Goal: Find specific page/section: Find specific page/section

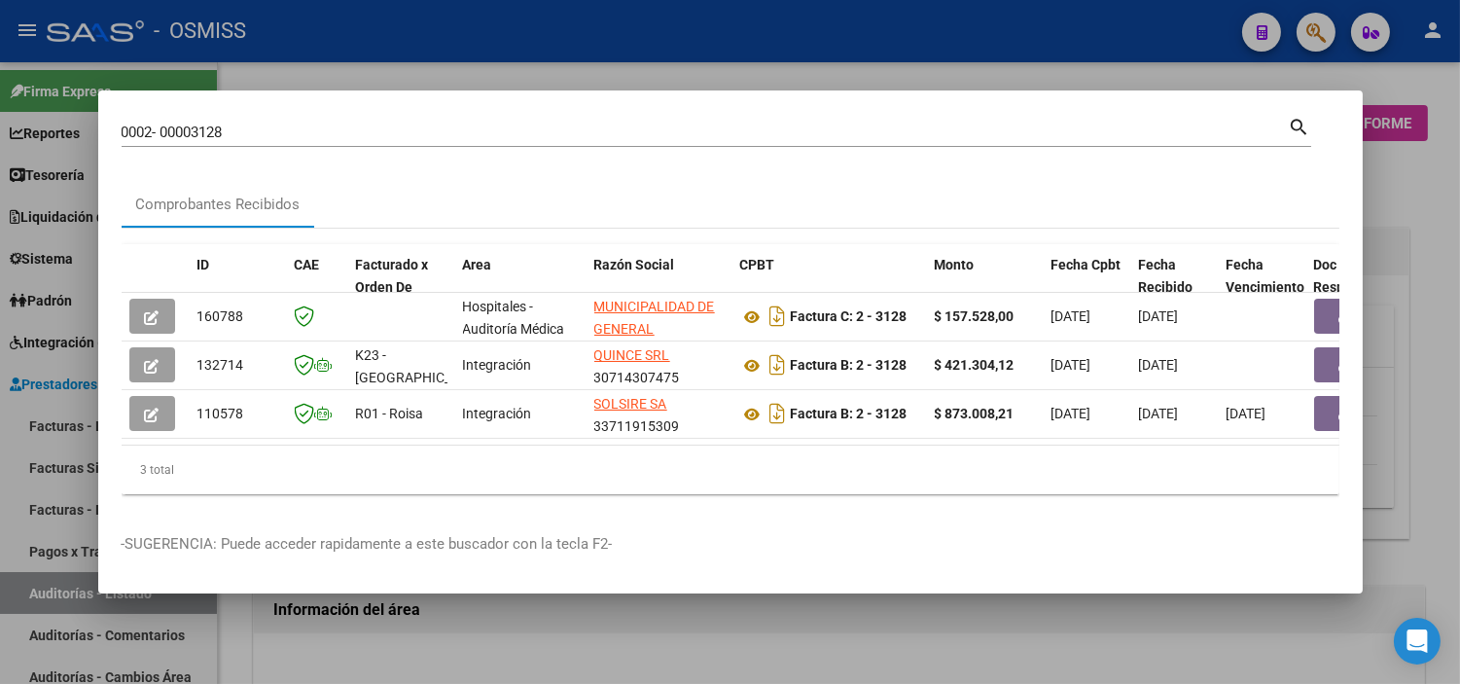
click at [0, 681] on div at bounding box center [730, 342] width 1460 height 684
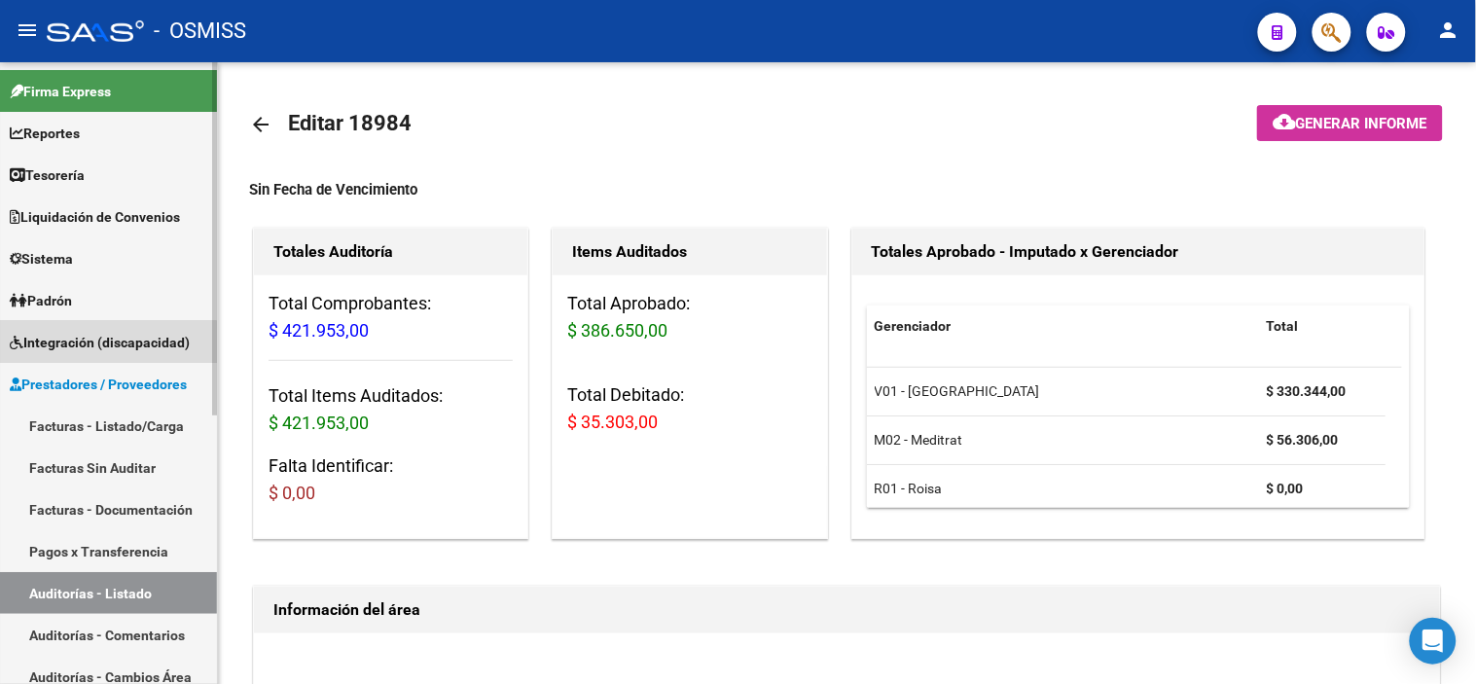
click at [83, 360] on link "Integración (discapacidad)" at bounding box center [108, 342] width 217 height 42
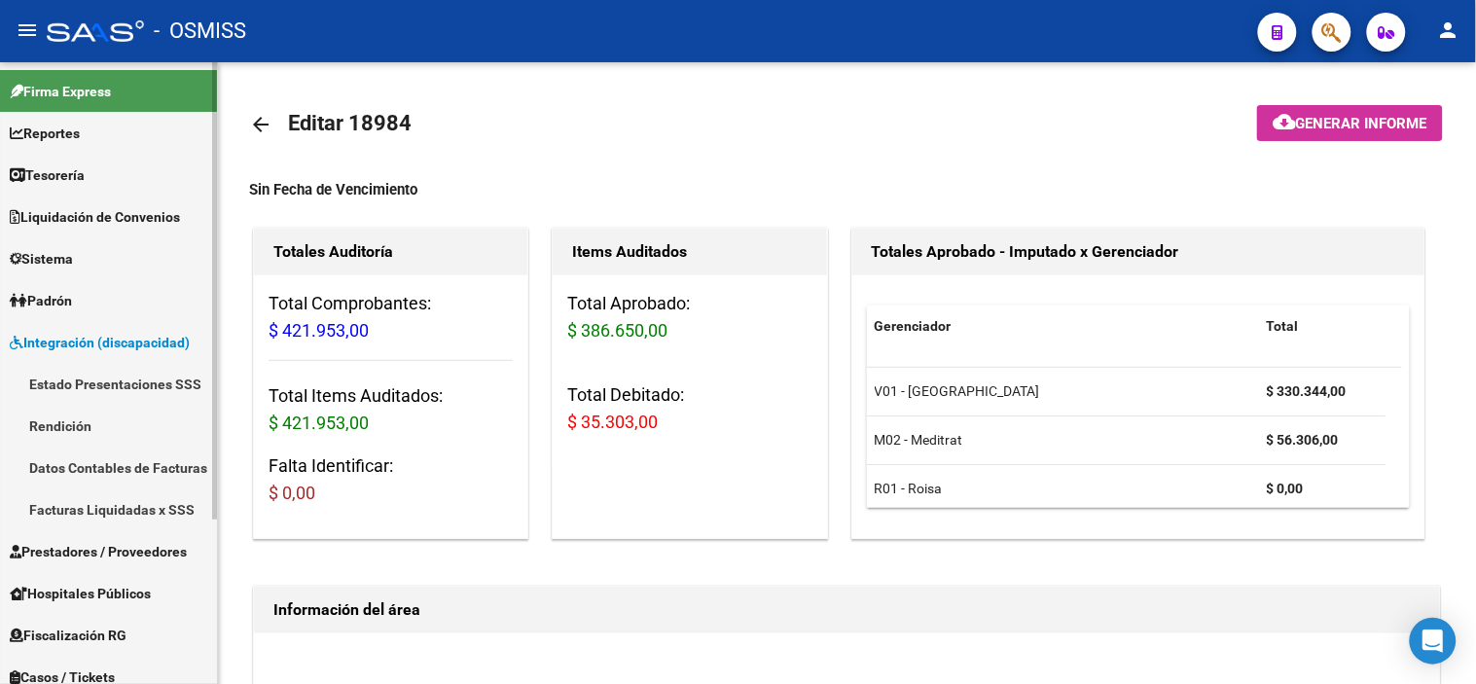
click at [147, 346] on span "Integración (discapacidad)" at bounding box center [100, 342] width 180 height 21
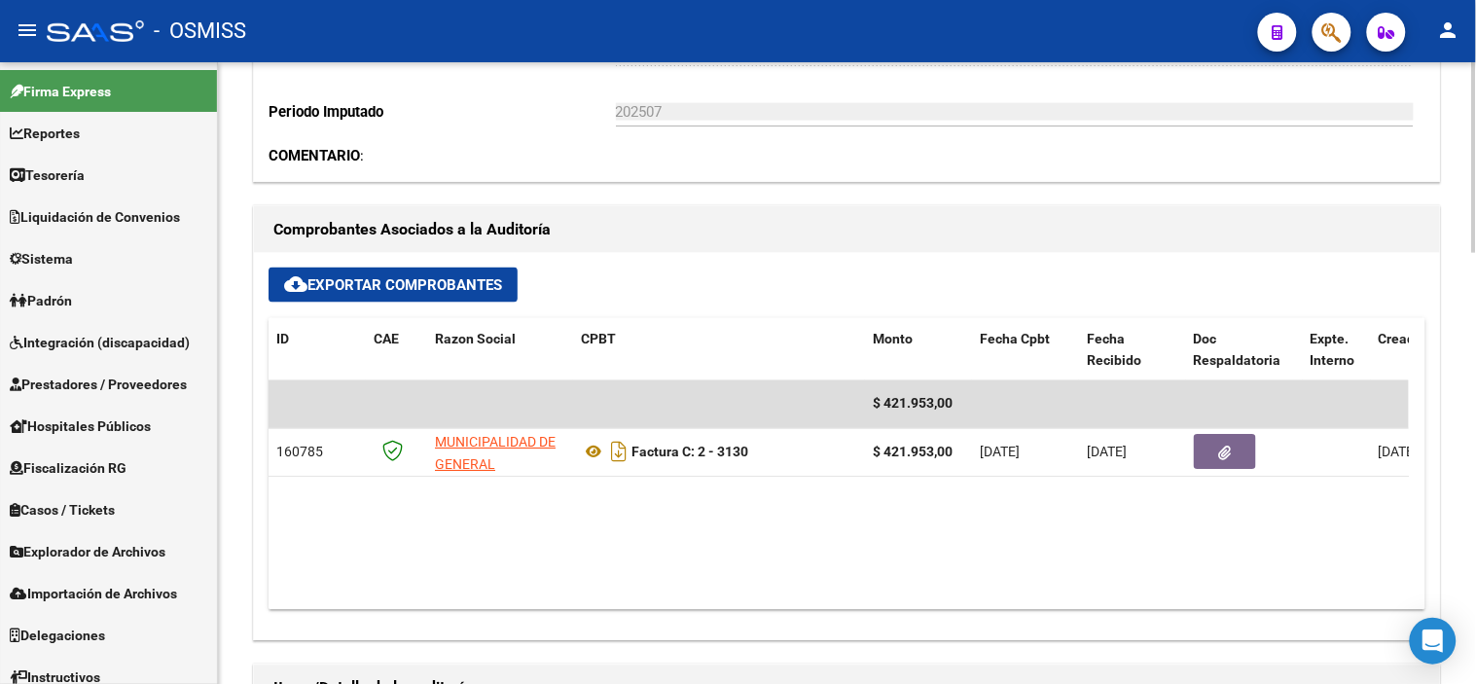
scroll to position [648, 0]
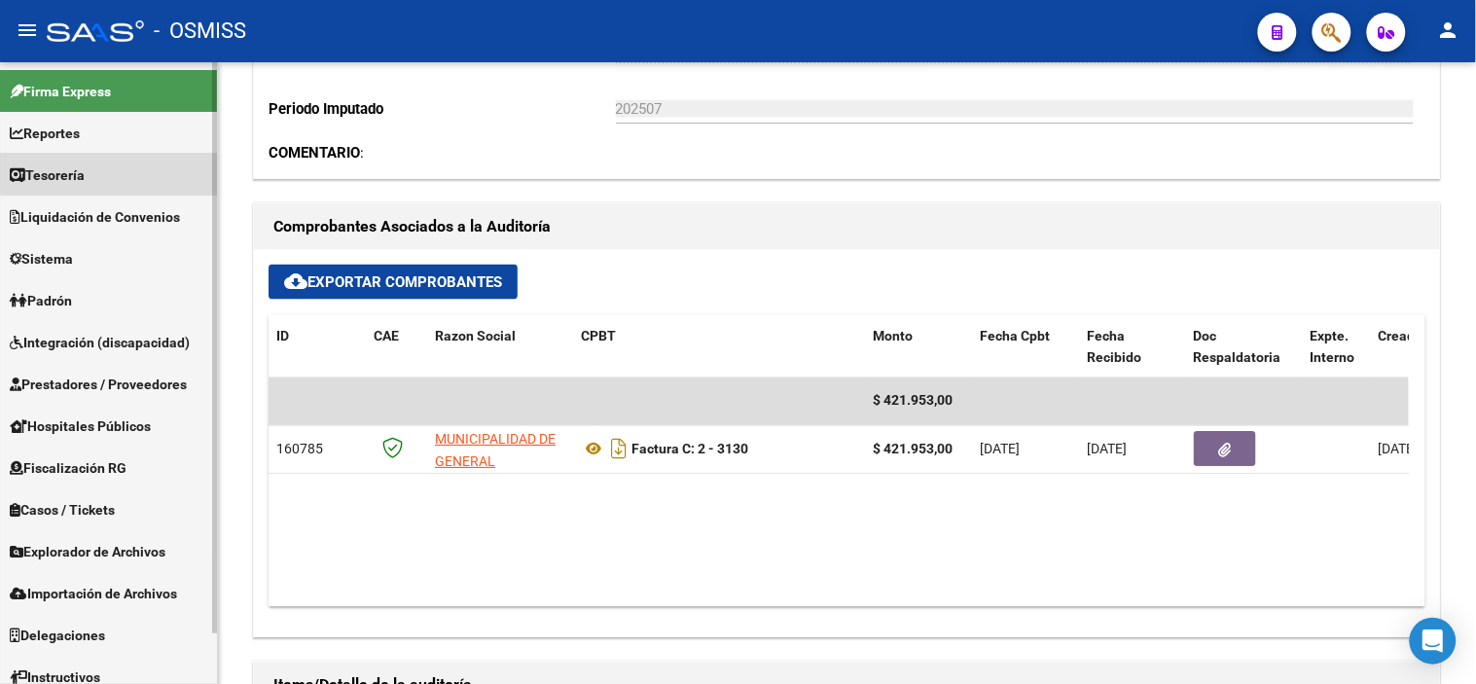
click at [150, 170] on link "Tesorería" at bounding box center [108, 175] width 217 height 42
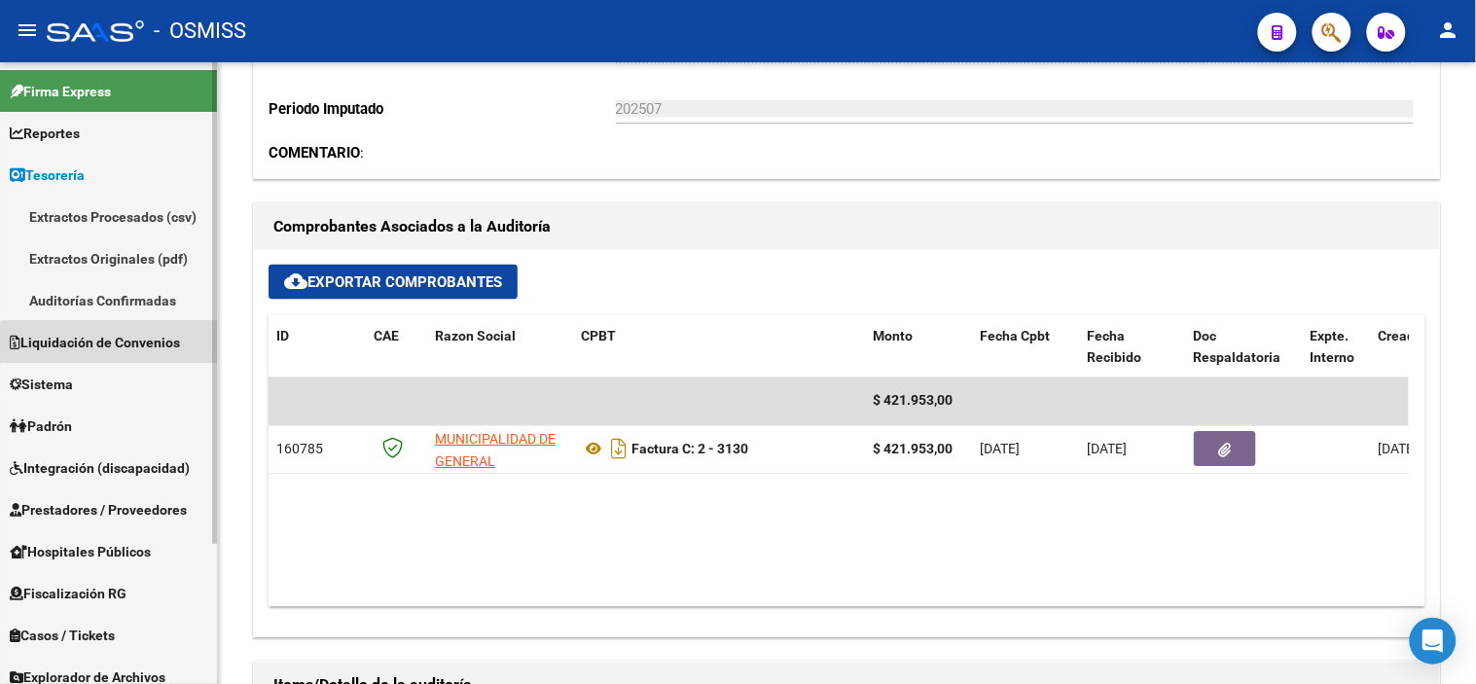
click at [132, 355] on link "Liquidación de Convenios" at bounding box center [108, 342] width 217 height 42
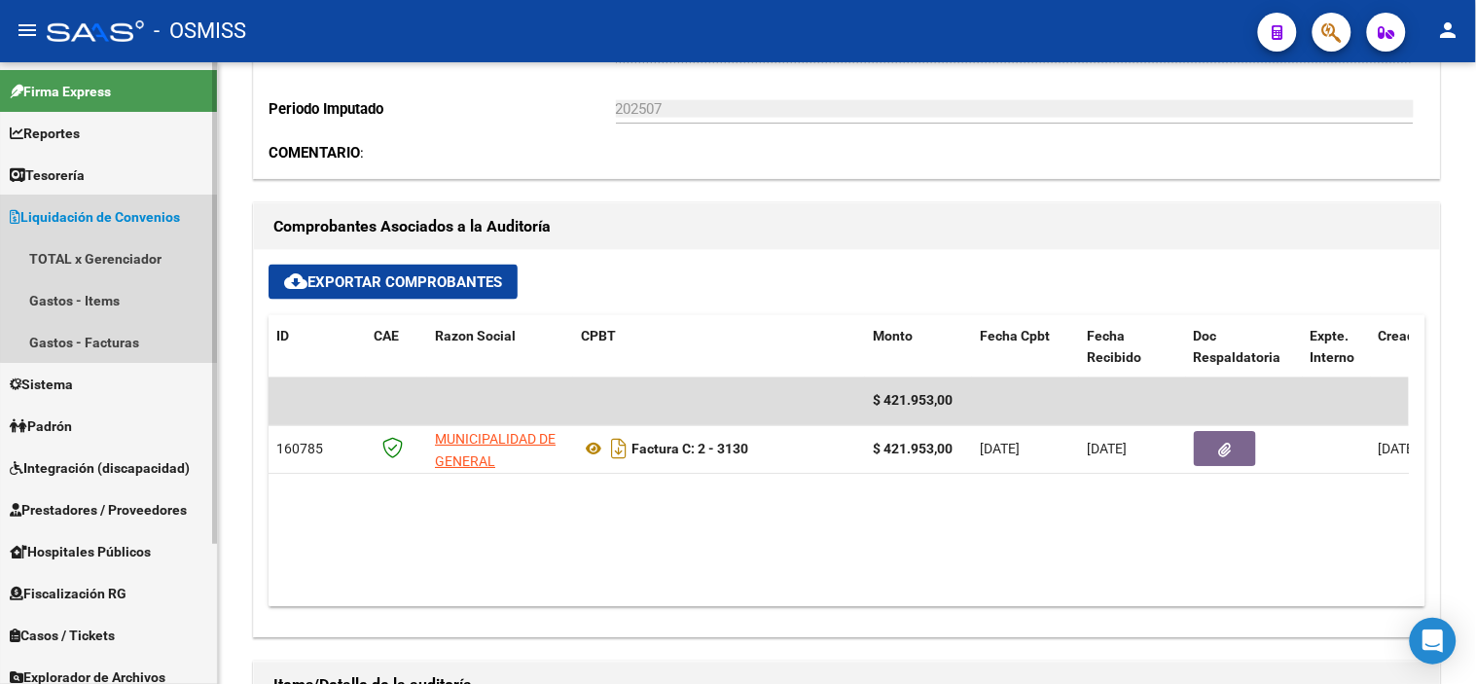
click at [166, 210] on span "Liquidación de Convenios" at bounding box center [95, 216] width 170 height 21
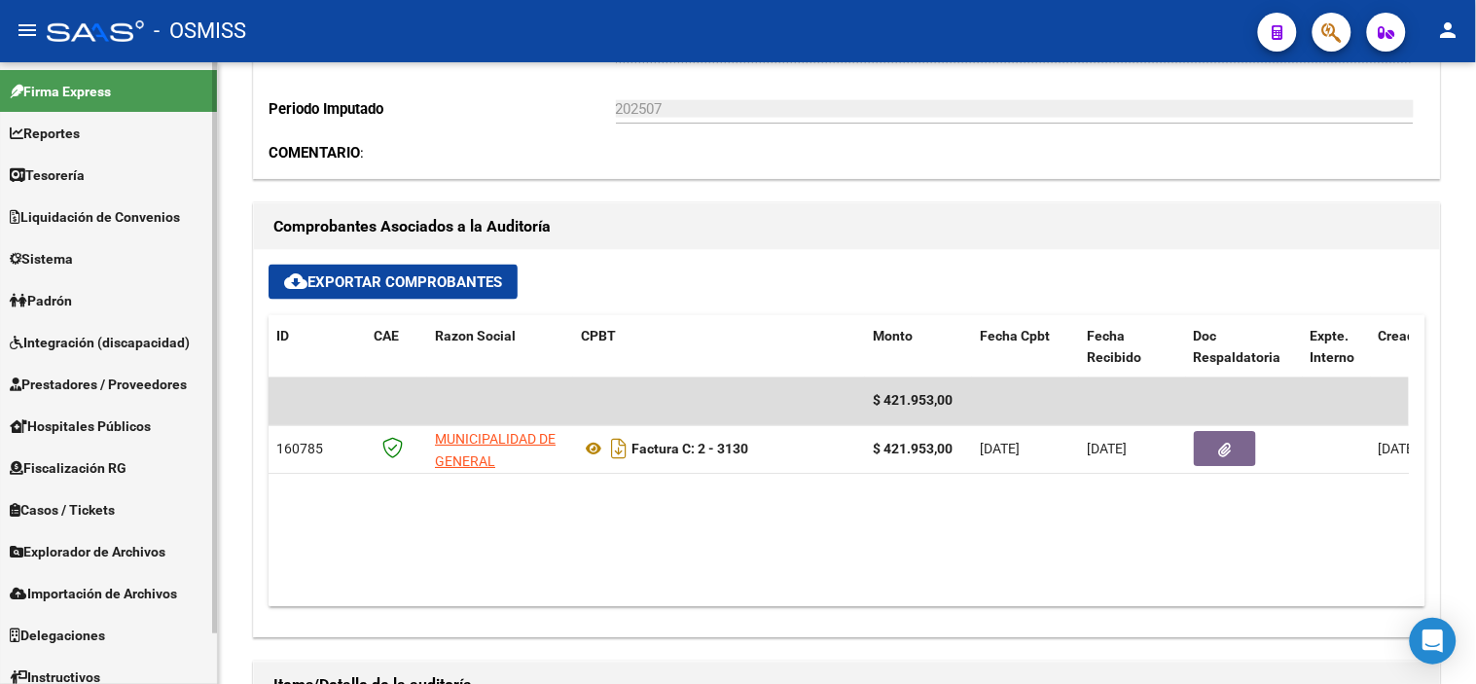
click at [142, 186] on link "Tesorería" at bounding box center [108, 175] width 217 height 42
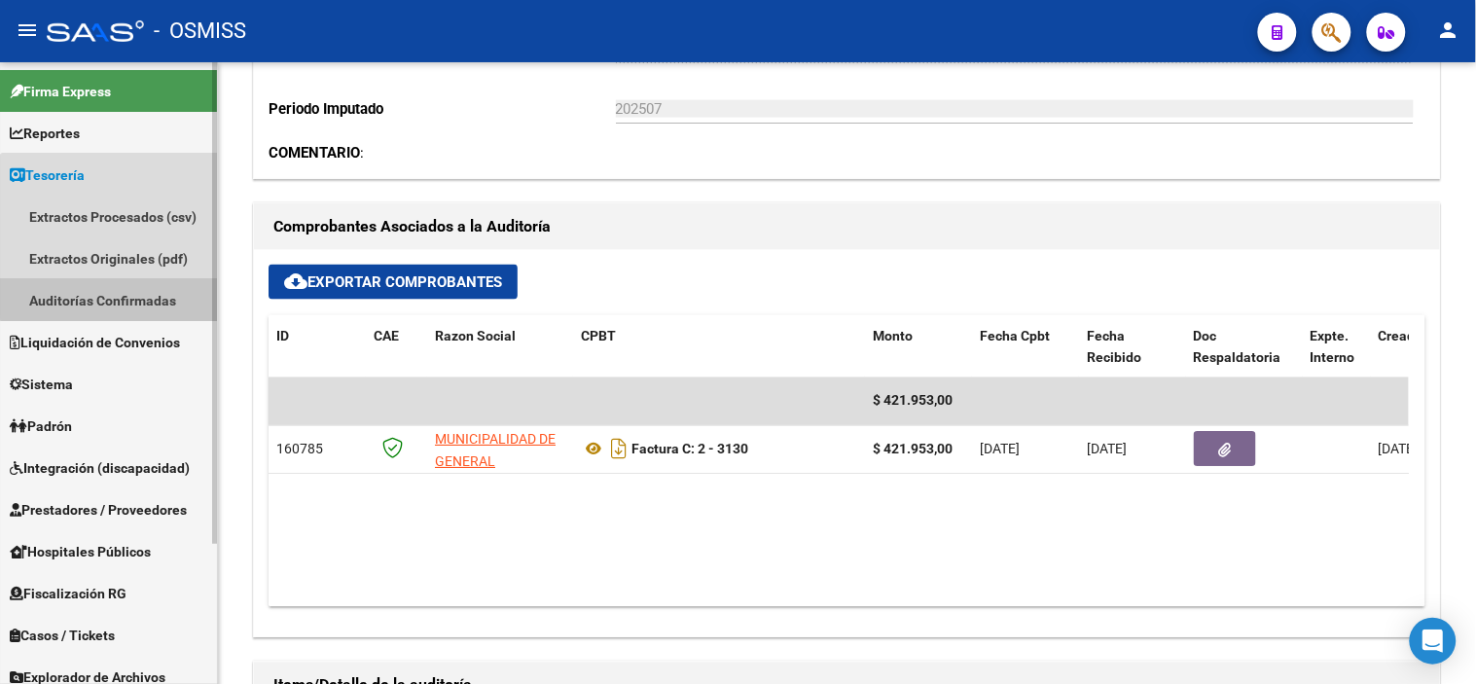
click at [114, 286] on link "Auditorías Confirmadas" at bounding box center [108, 300] width 217 height 42
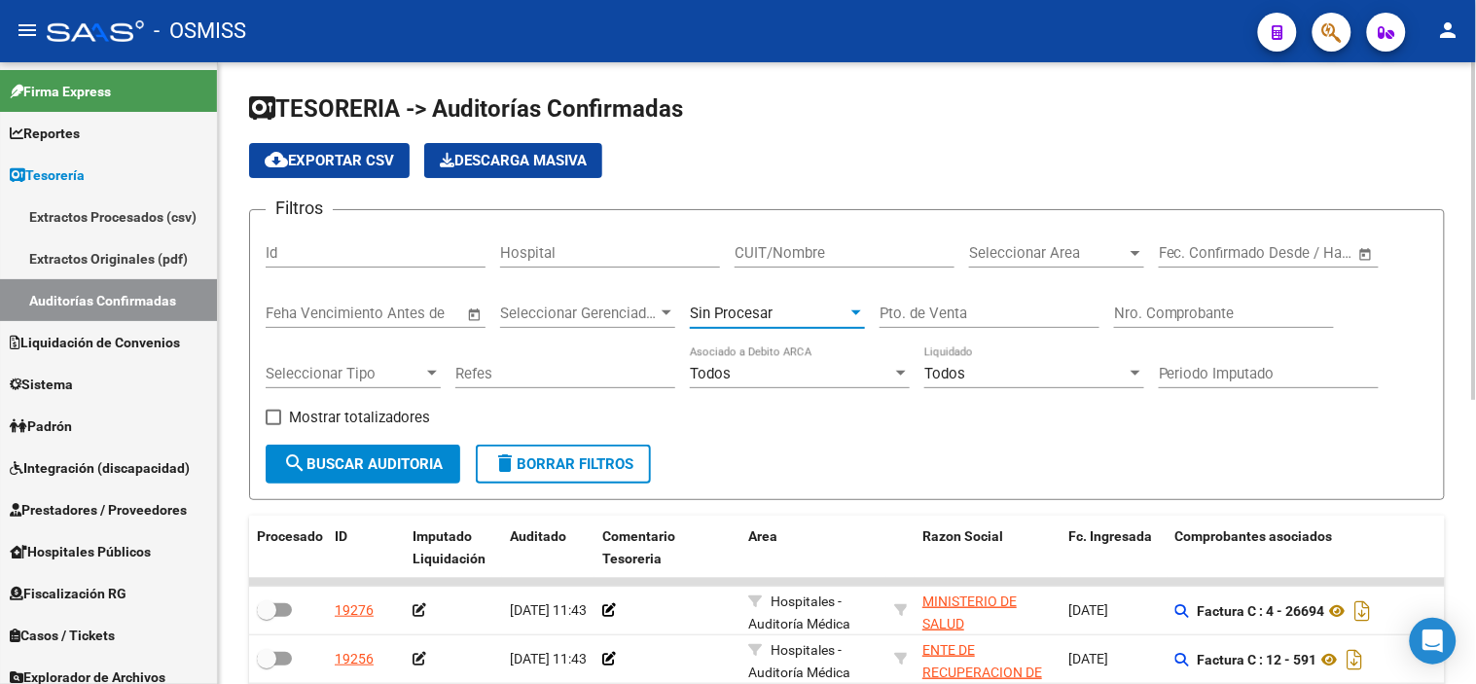
click at [723, 315] on span "Sin Procesar" at bounding box center [731, 314] width 83 height 18
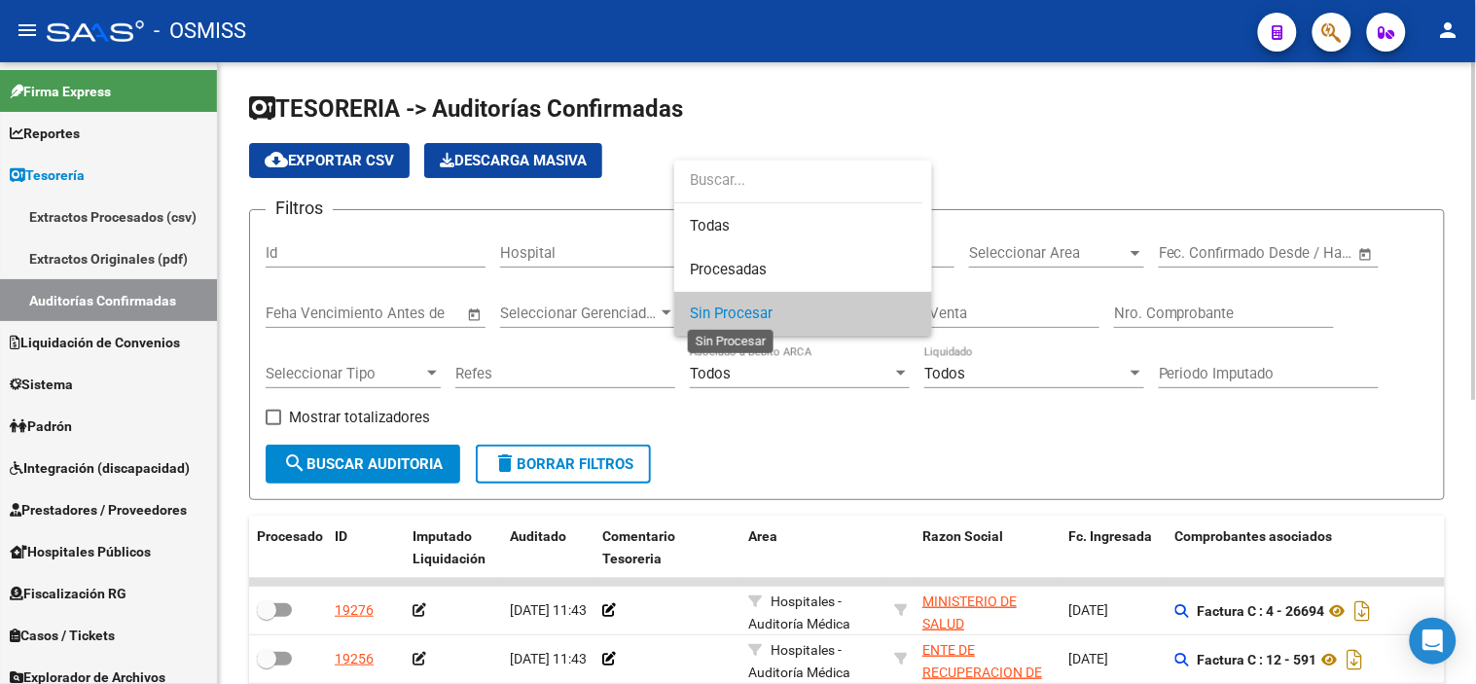
click at [723, 315] on span "Sin Procesar" at bounding box center [731, 314] width 83 height 18
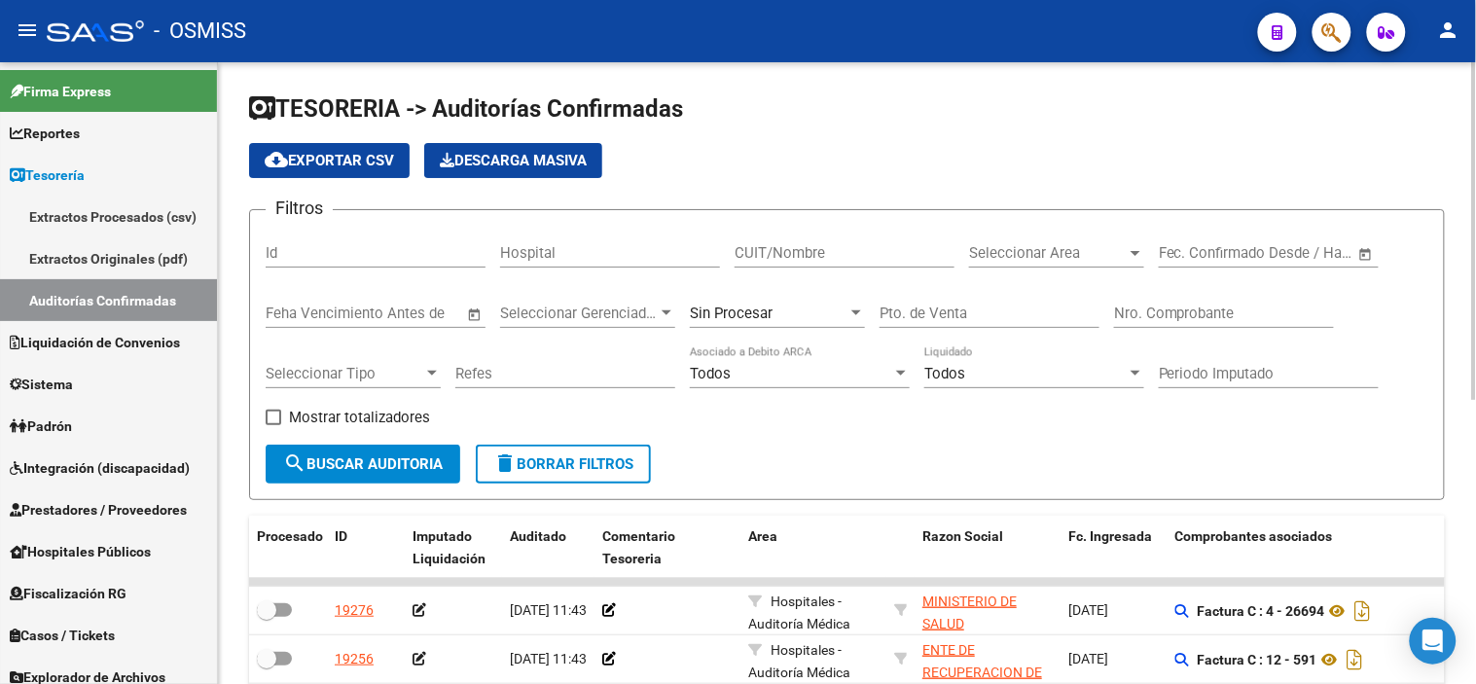
click at [1092, 237] on div "Seleccionar Area Seleccionar Area" at bounding box center [1056, 247] width 175 height 42
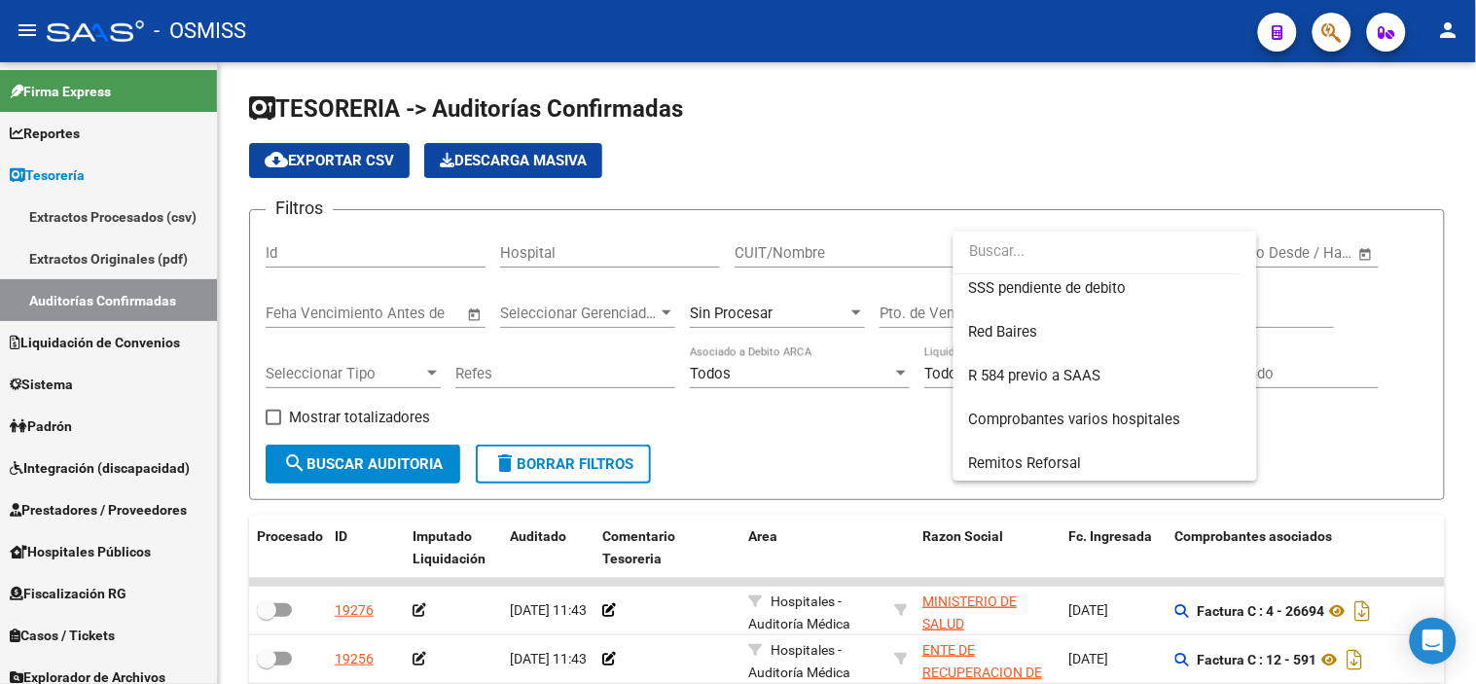
scroll to position [582, 0]
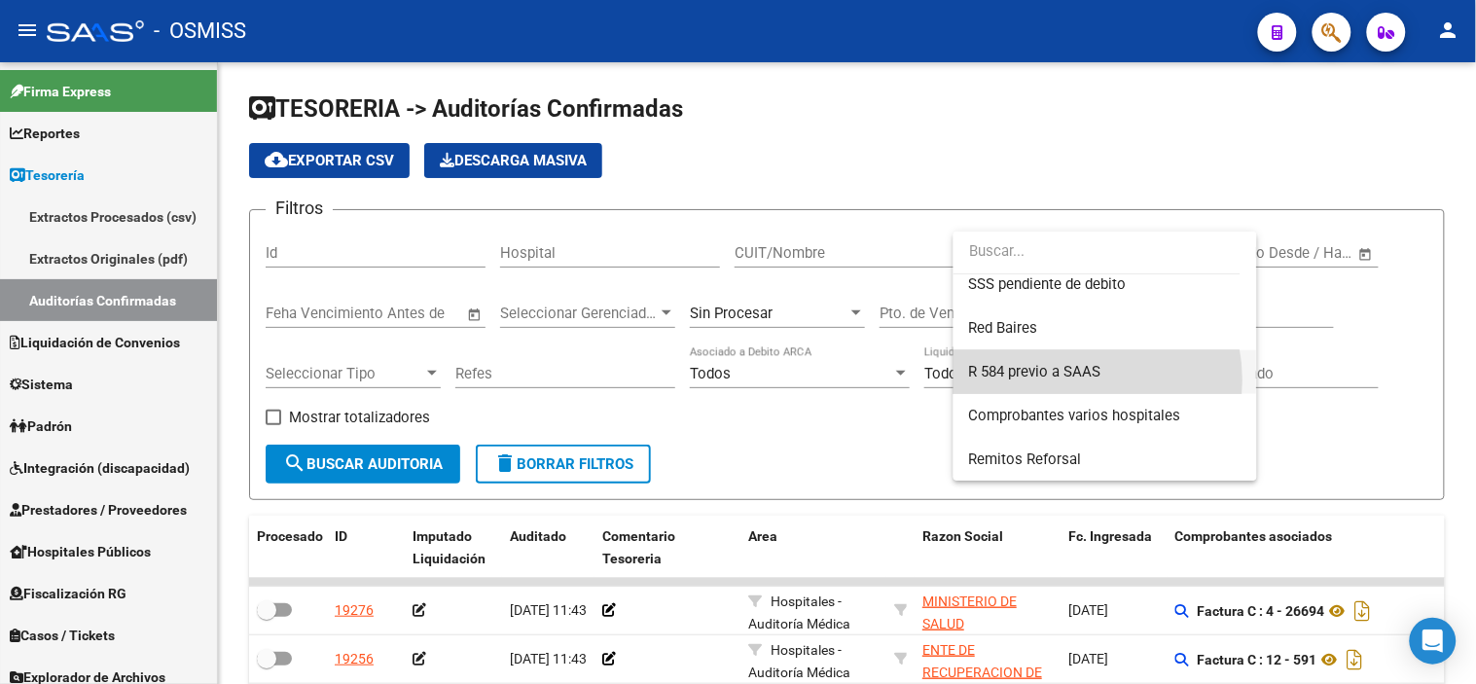
click at [1065, 379] on span "R 584 previo a SAAS" at bounding box center [1105, 372] width 272 height 44
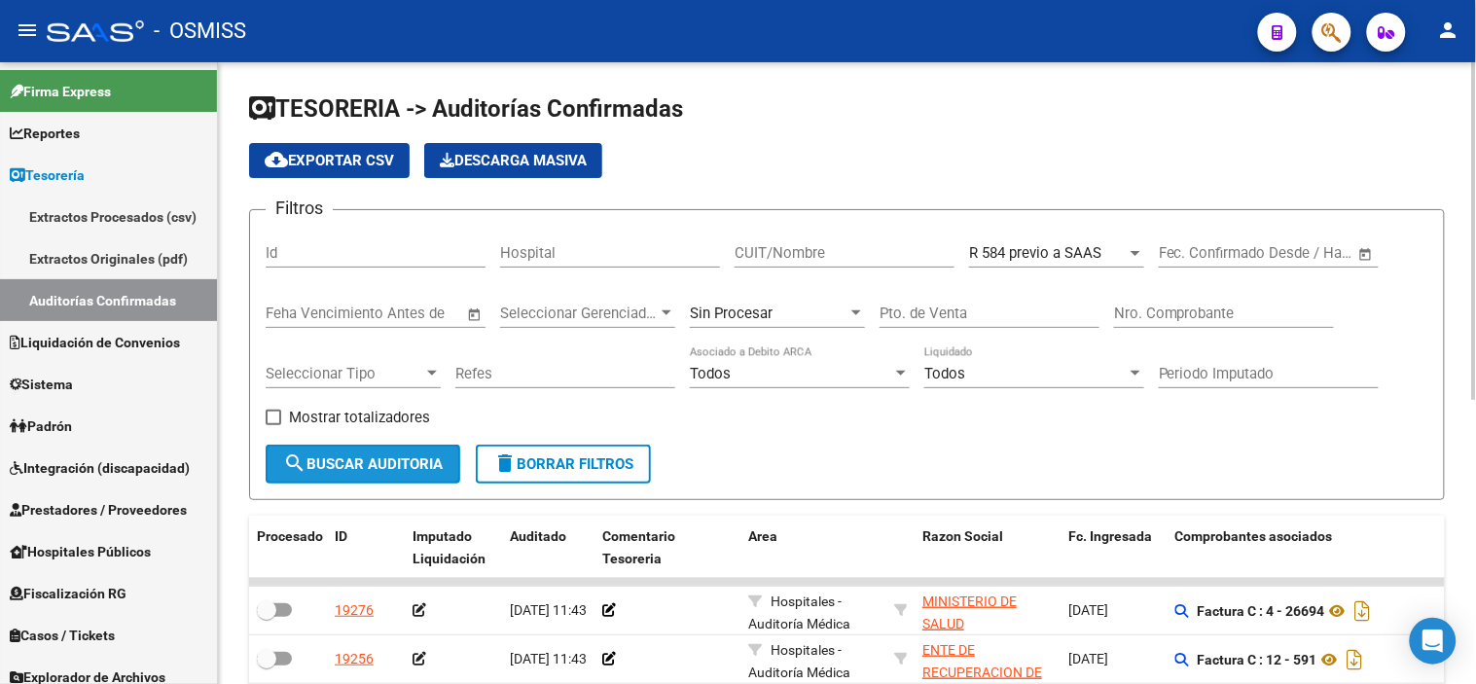
click at [431, 463] on span "search Buscar Auditoria" at bounding box center [363, 464] width 160 height 18
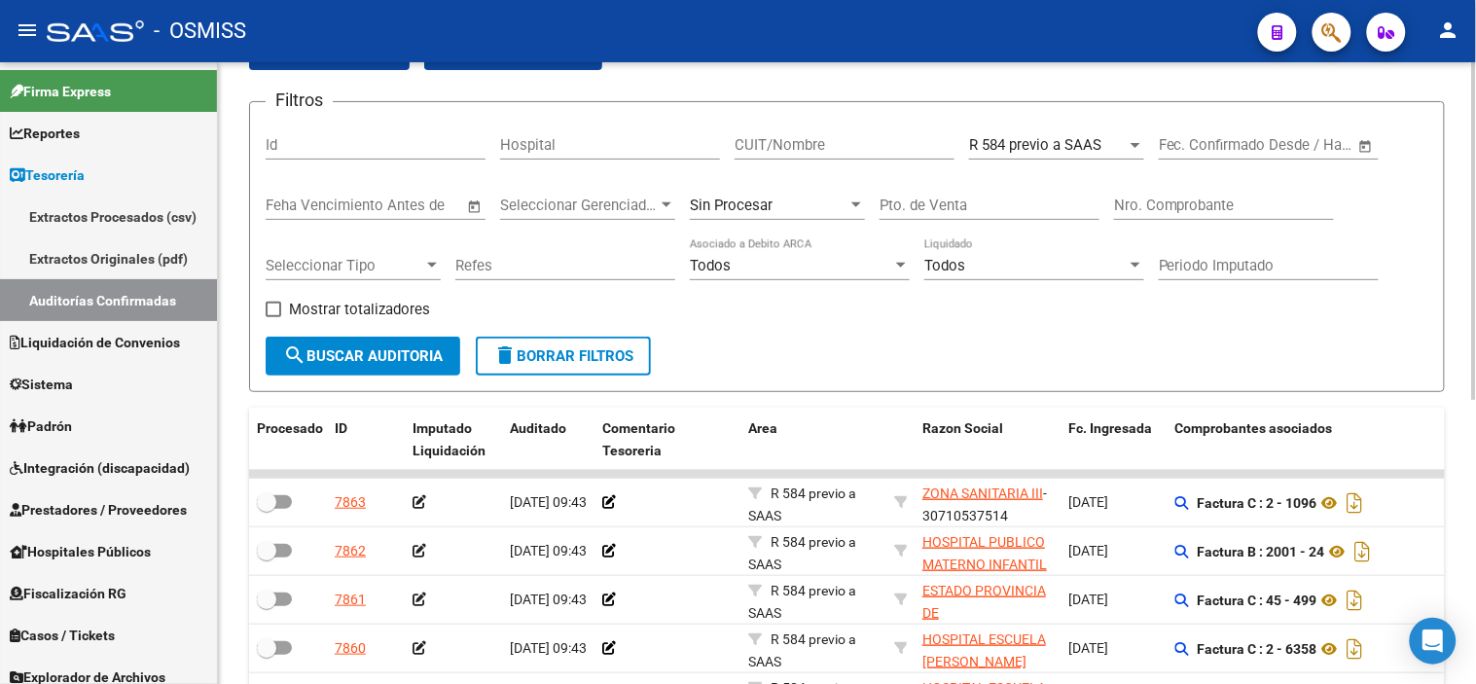
scroll to position [216, 0]
